Goal: Browse casually

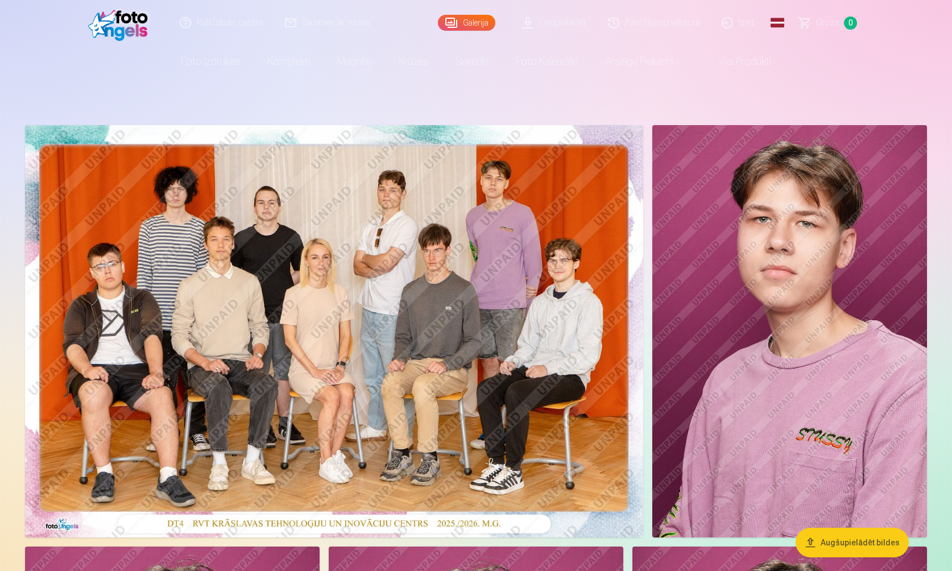
click at [525, 186] on img at bounding box center [334, 331] width 618 height 412
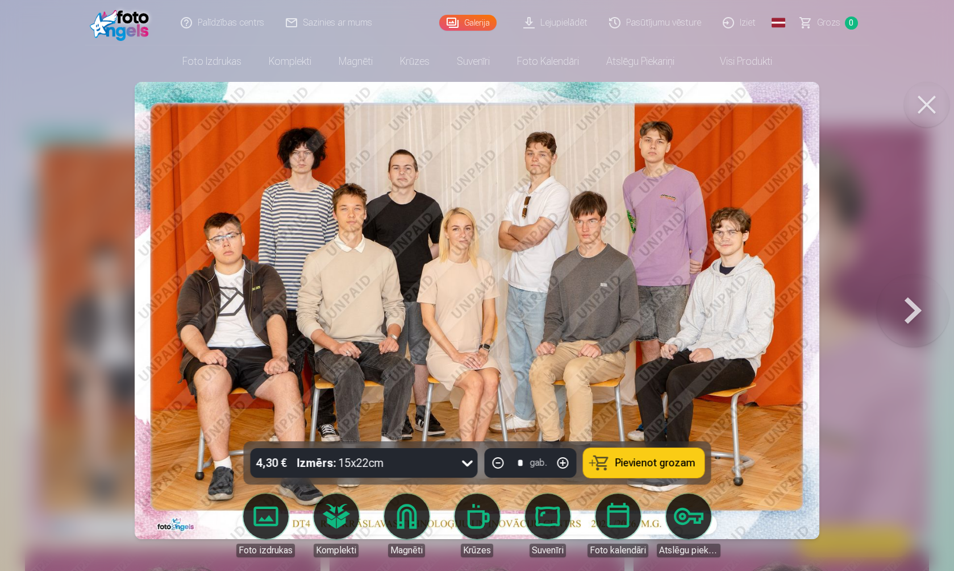
click at [931, 97] on button at bounding box center [926, 104] width 45 height 45
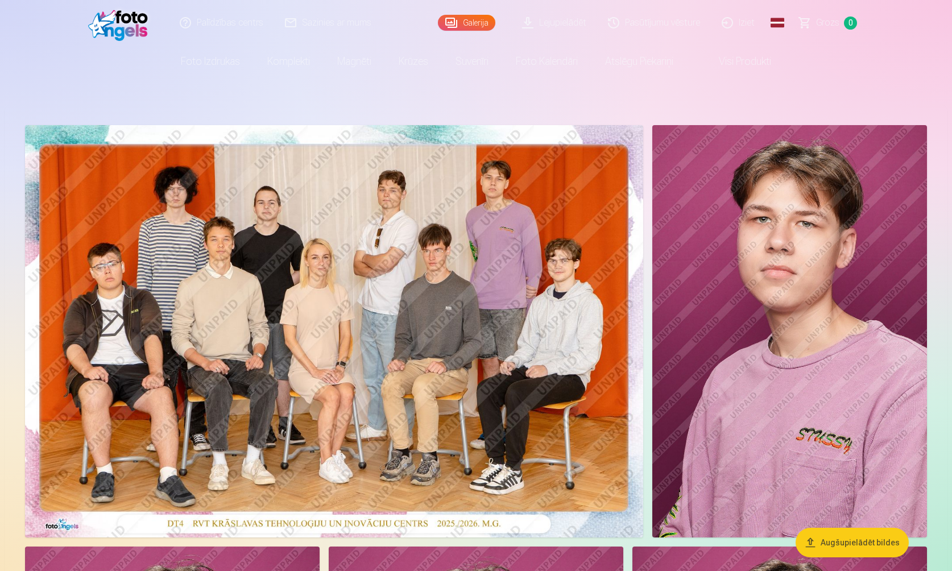
click at [569, 206] on img at bounding box center [334, 331] width 618 height 412
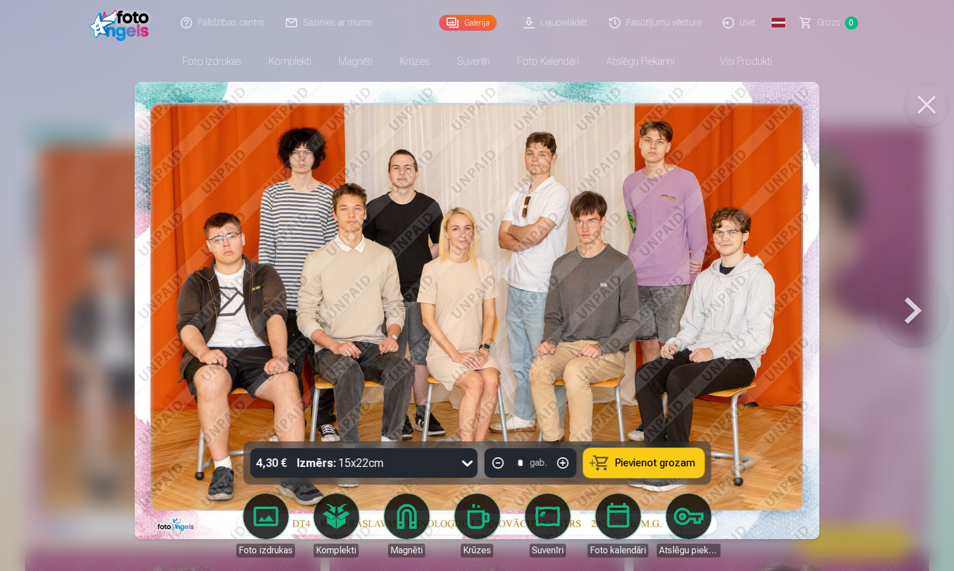
click at [918, 101] on button at bounding box center [926, 104] width 45 height 45
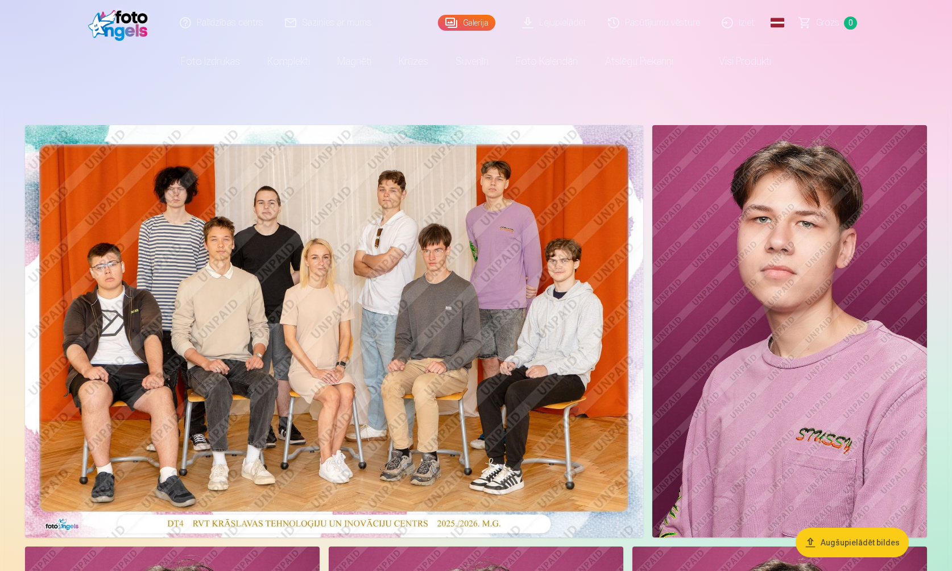
click at [510, 243] on img at bounding box center [334, 331] width 618 height 412
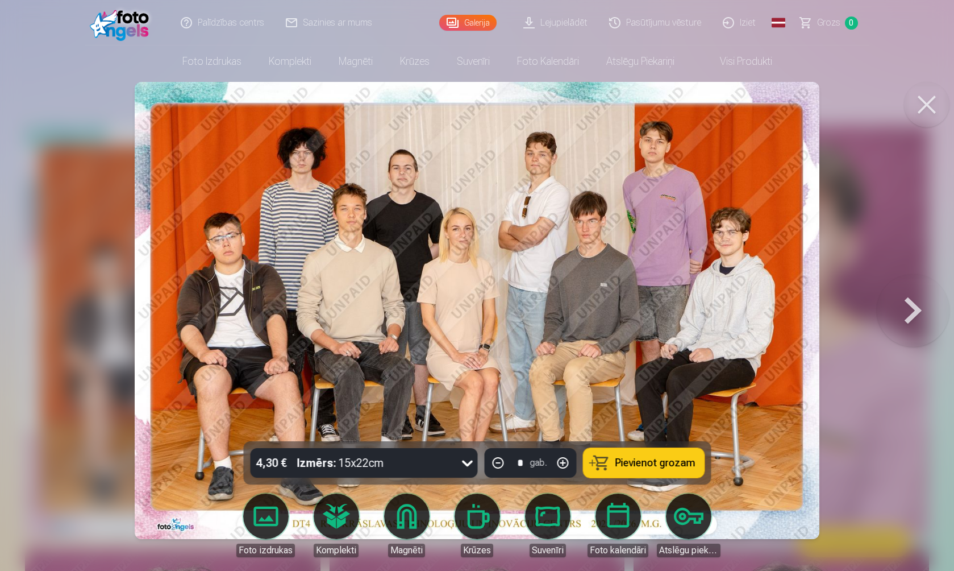
click at [938, 98] on button at bounding box center [926, 104] width 45 height 45
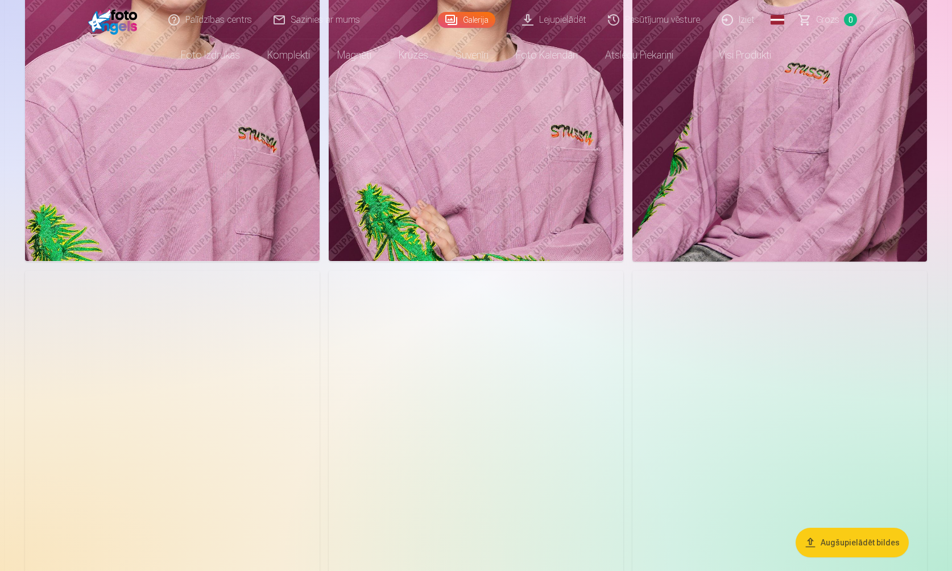
scroll to position [739, 0]
